Goal: Information Seeking & Learning: Check status

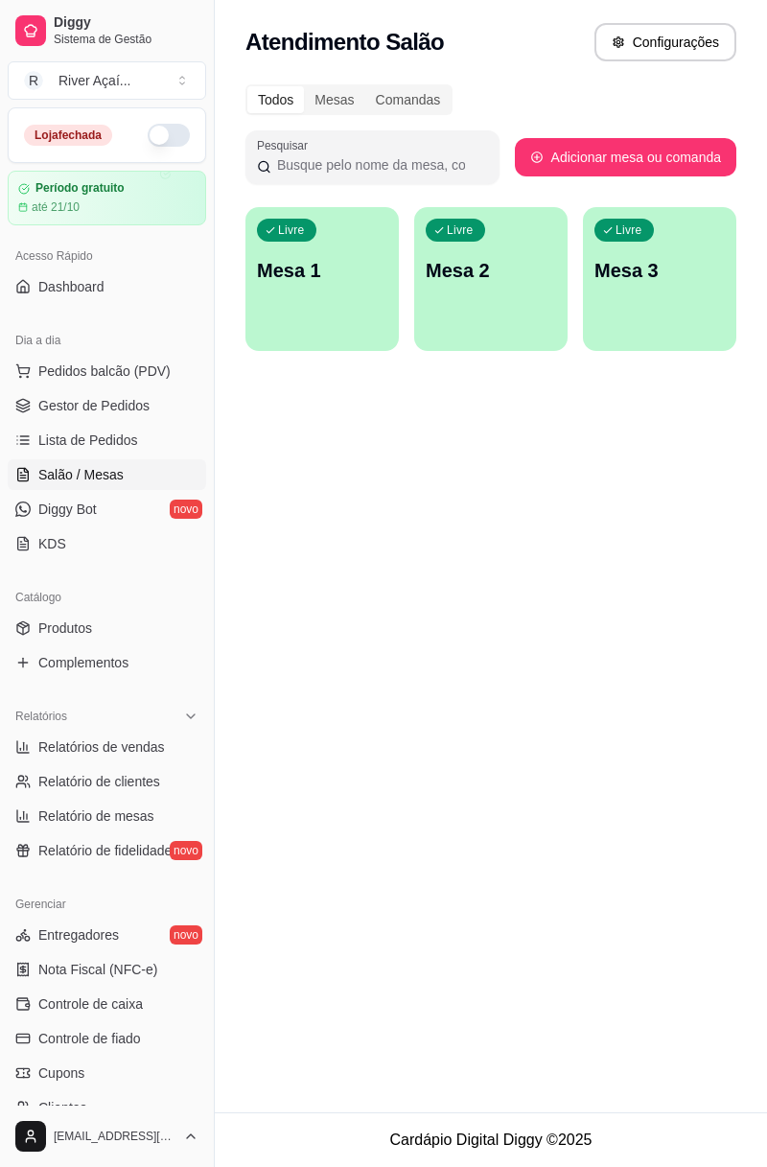
click at [108, 522] on link "Diggy Bot novo" at bounding box center [107, 509] width 198 height 31
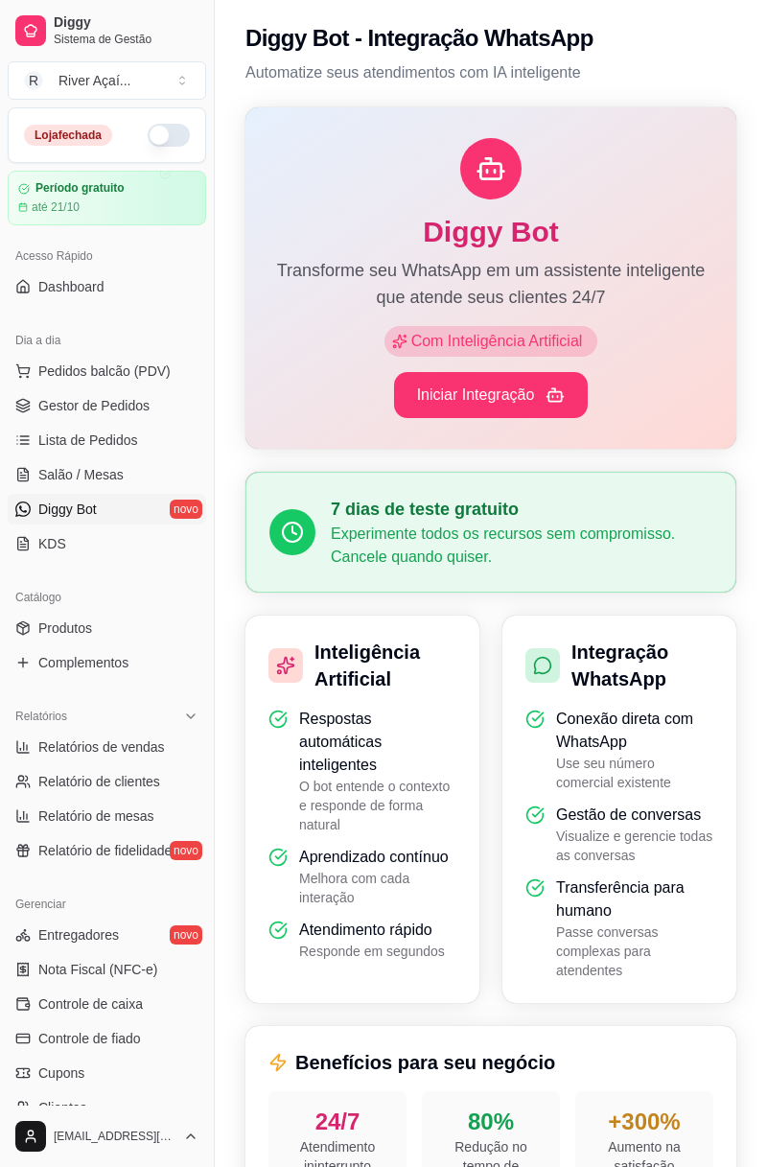
click at [155, 742] on span "Relatórios de vendas" at bounding box center [101, 746] width 127 height 19
select select "ALL"
select select "0"
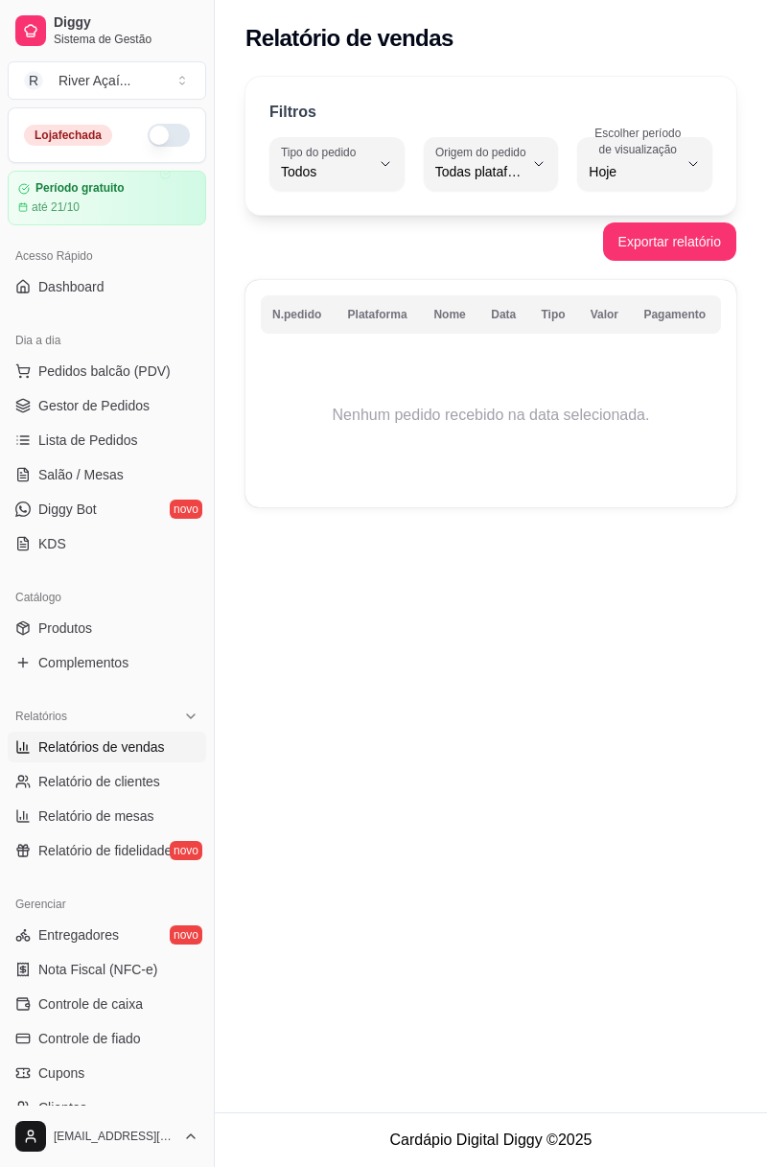
click at [639, 175] on span "Hoje" at bounding box center [633, 171] width 89 height 19
click at [637, 255] on span "Ontem" at bounding box center [636, 248] width 82 height 18
type input "1"
select select "1"
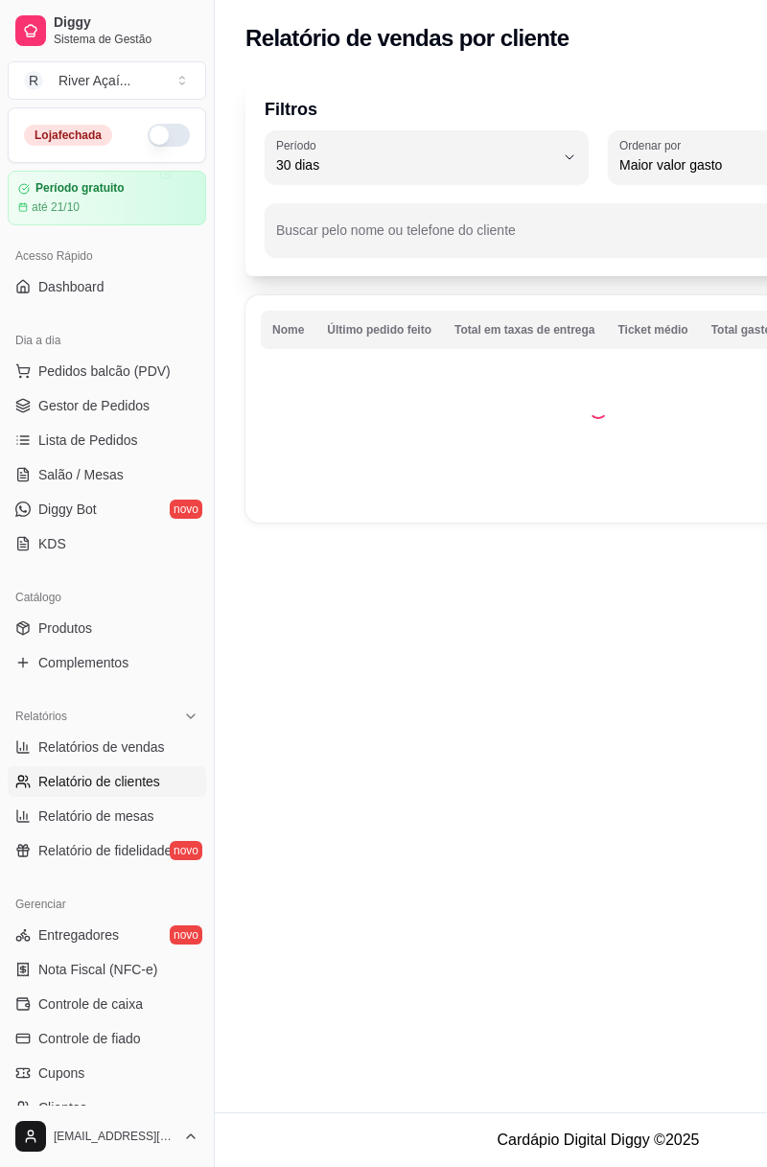
select select "30"
select select "HIGHEST_TOTAL_SPENT_WITH_ORDERS"
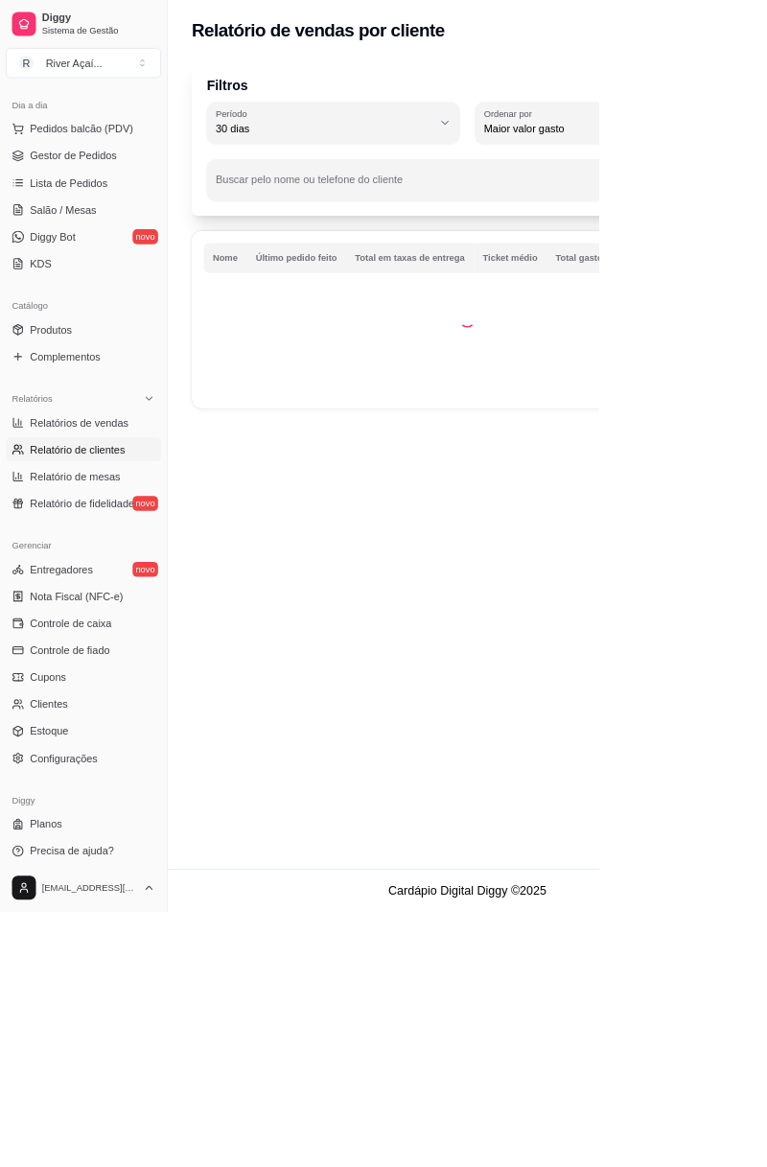
scroll to position [211, 0]
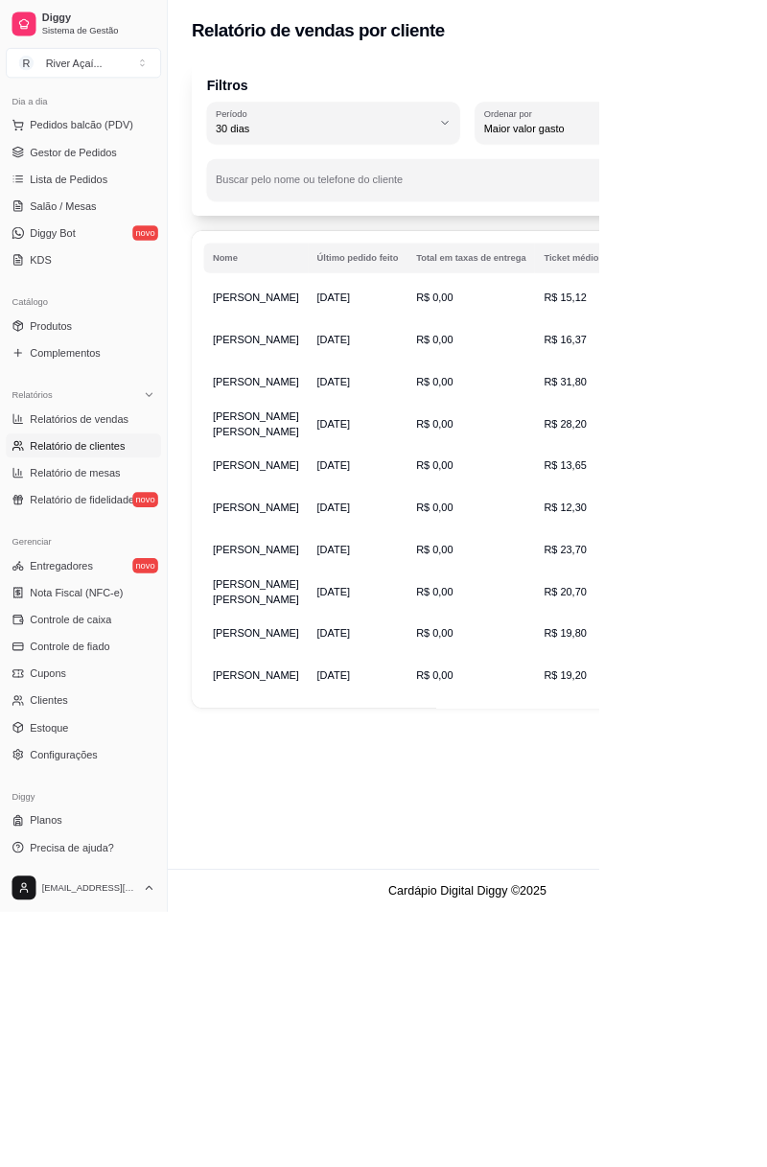
click at [766, 1130] on iframe at bounding box center [383, 583] width 767 height 1167
click at [117, 735] on link "Entregadores novo" at bounding box center [107, 724] width 198 height 31
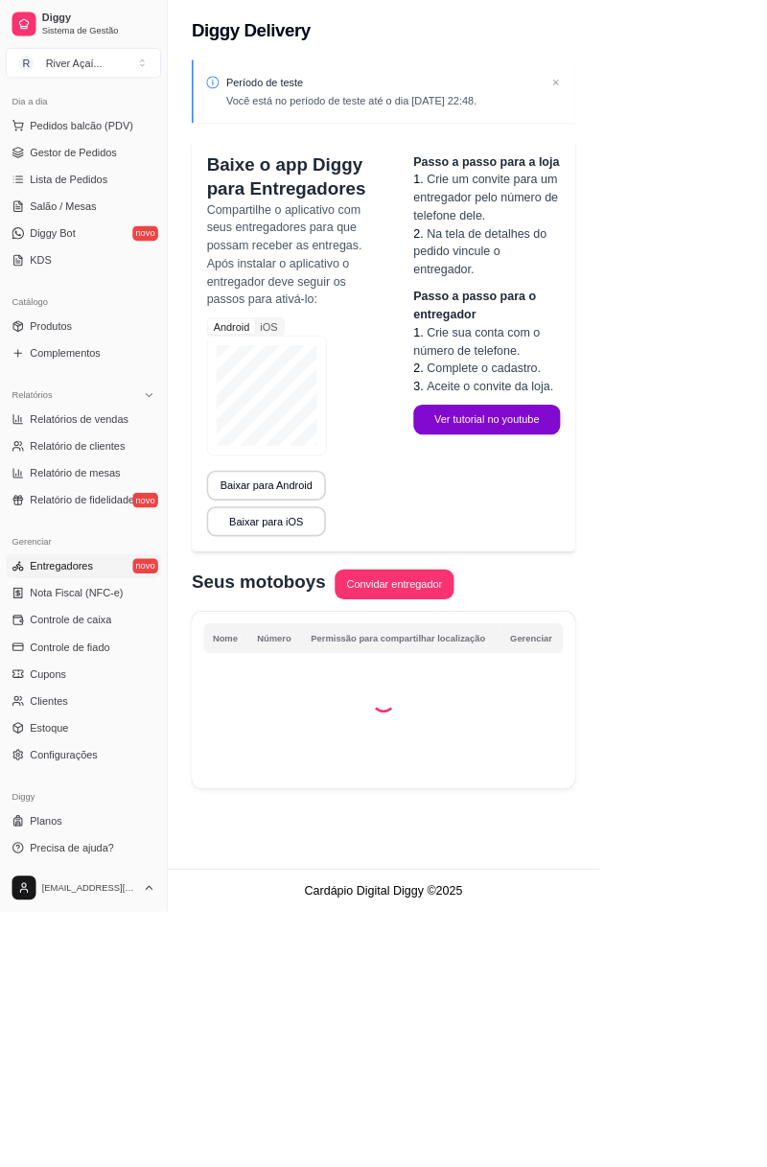
click at [98, 499] on div "Relatórios" at bounding box center [107, 505] width 198 height 31
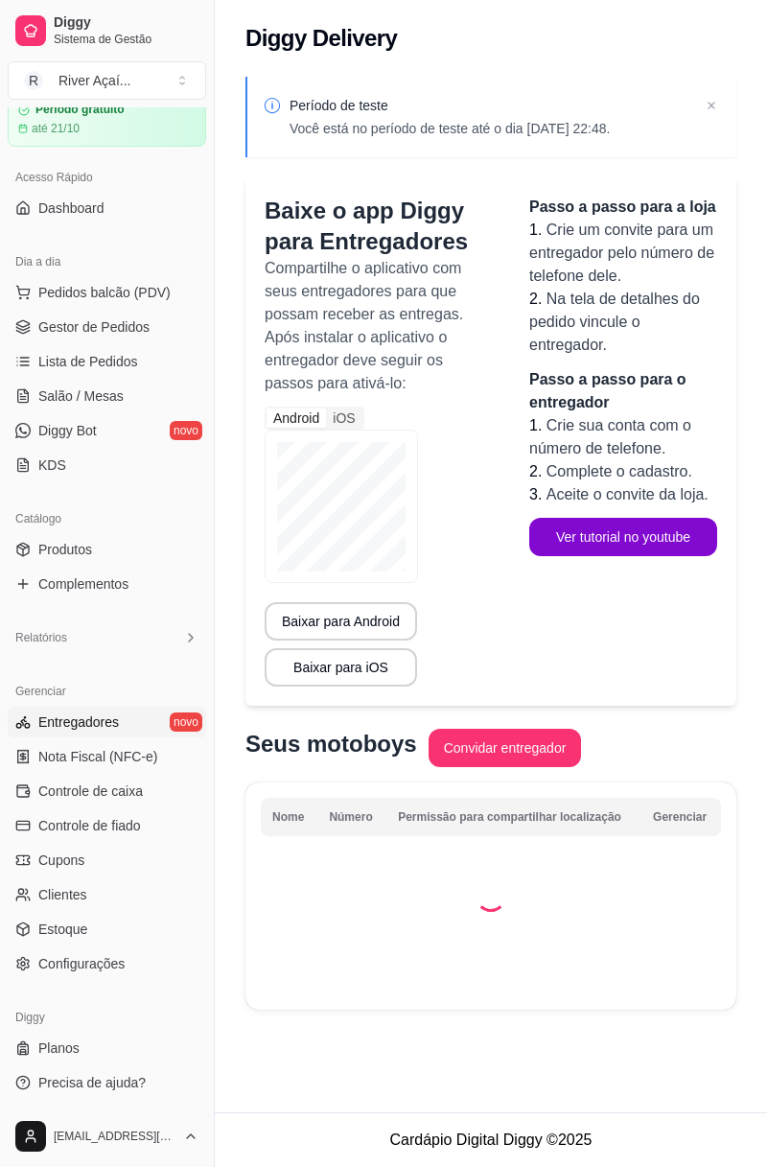
scroll to position [77, 0]
click at [175, 634] on div "Relatórios" at bounding box center [107, 639] width 198 height 31
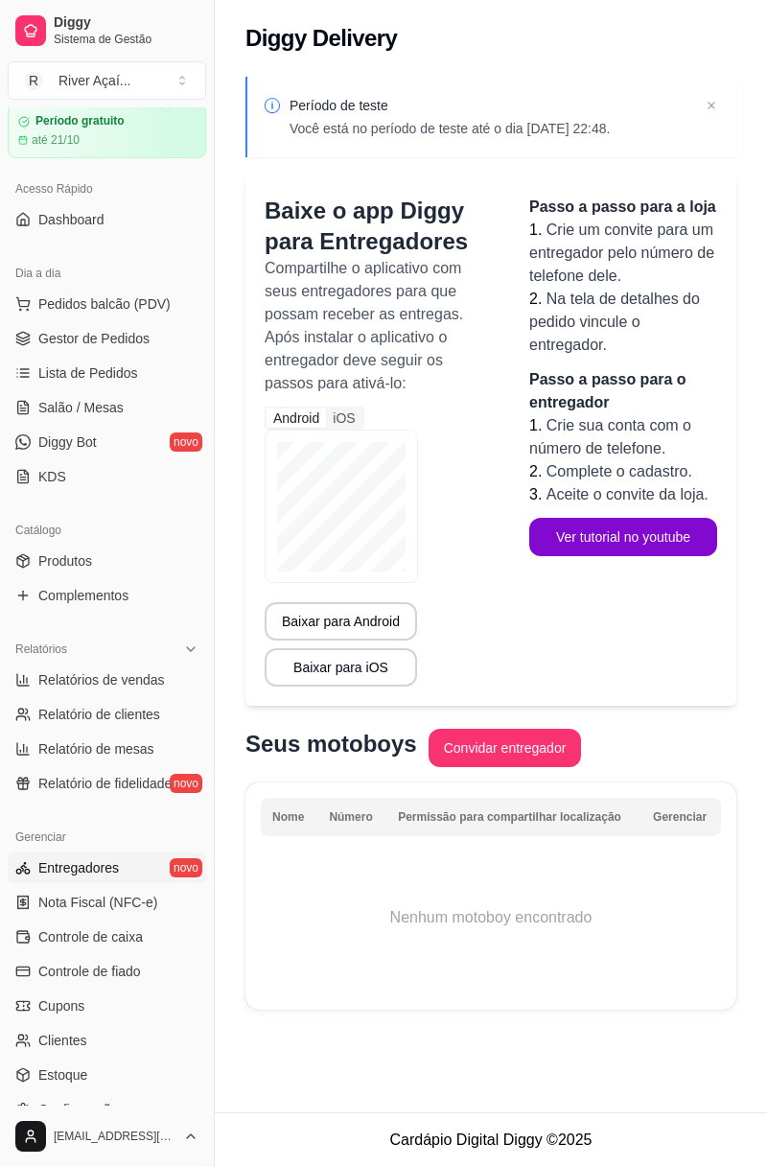
scroll to position [63, 0]
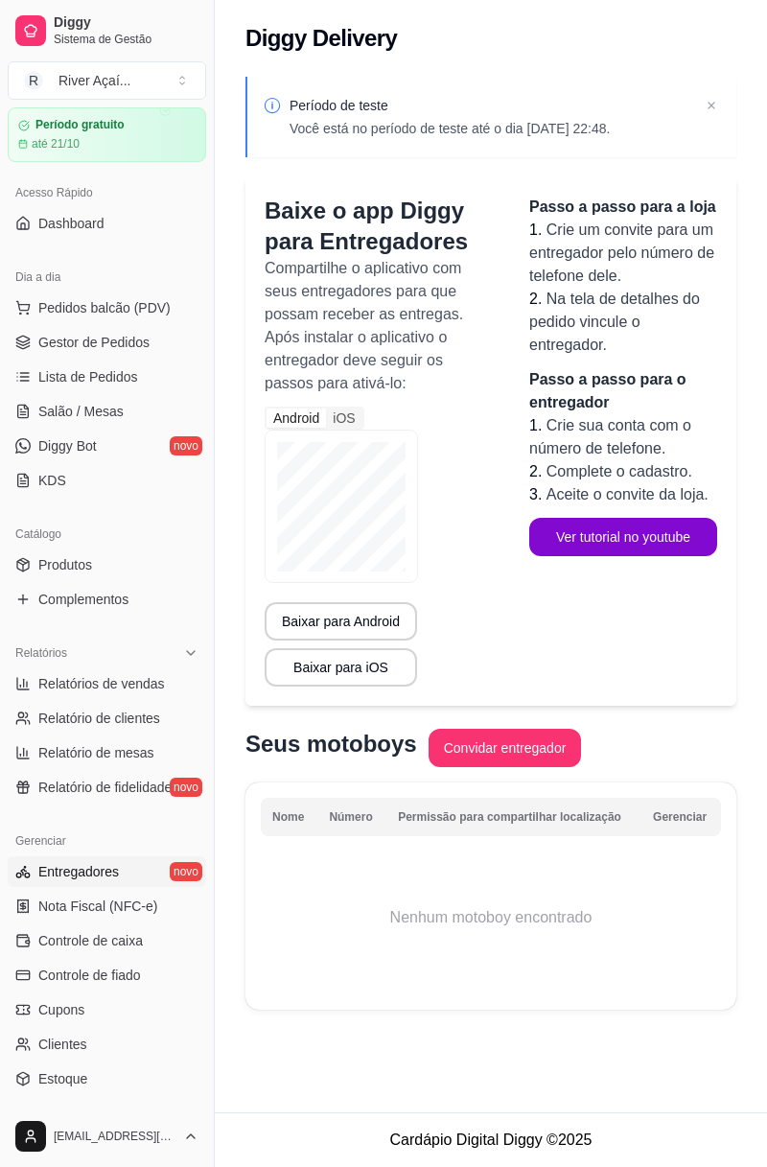
click at [144, 784] on span "Relatório de fidelidade" at bounding box center [104, 787] width 133 height 19
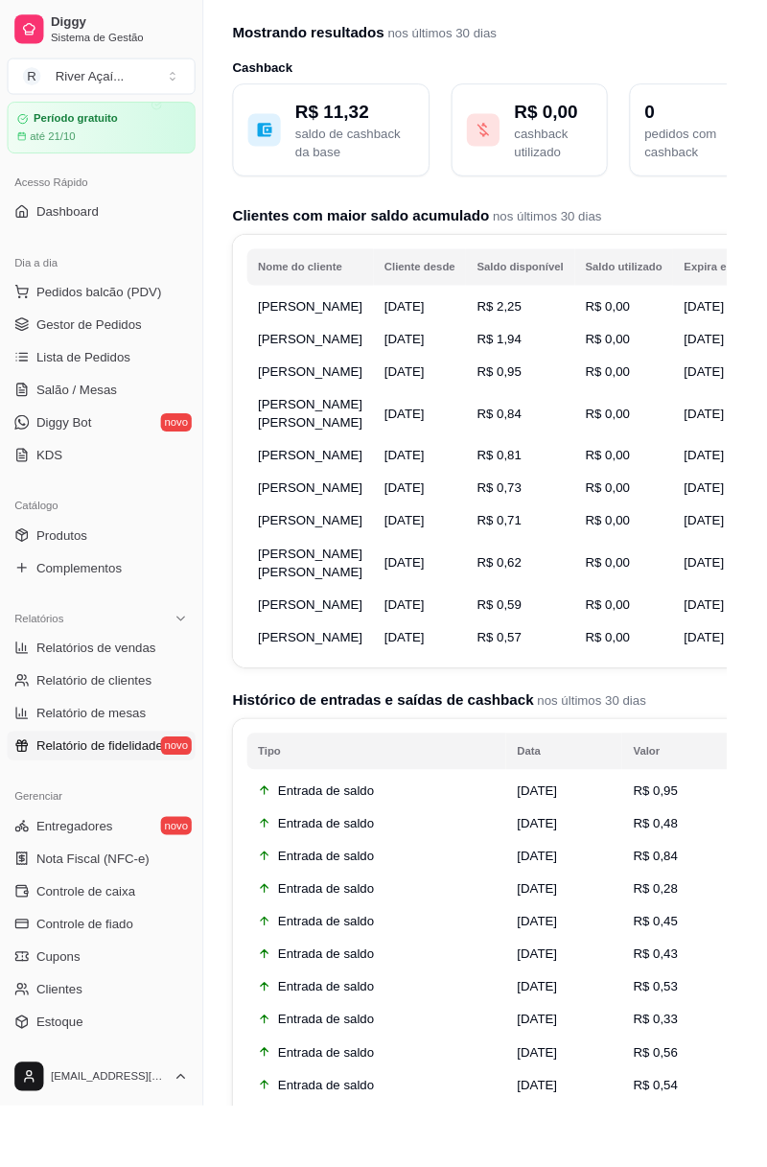
scroll to position [75, 0]
